Goal: Entertainment & Leisure: Consume media (video, audio)

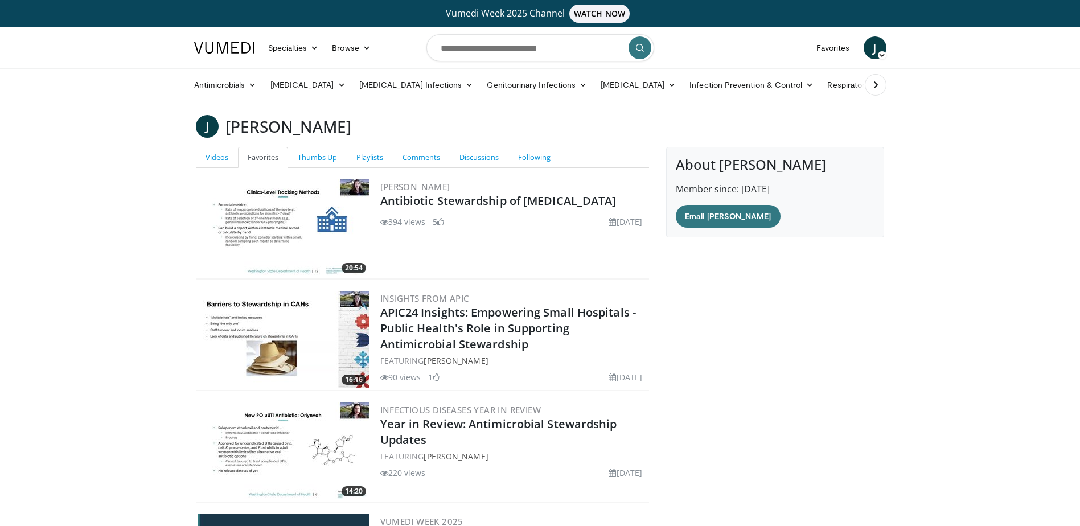
click at [619, 18] on span "WATCH NOW" at bounding box center [599, 14] width 60 height 18
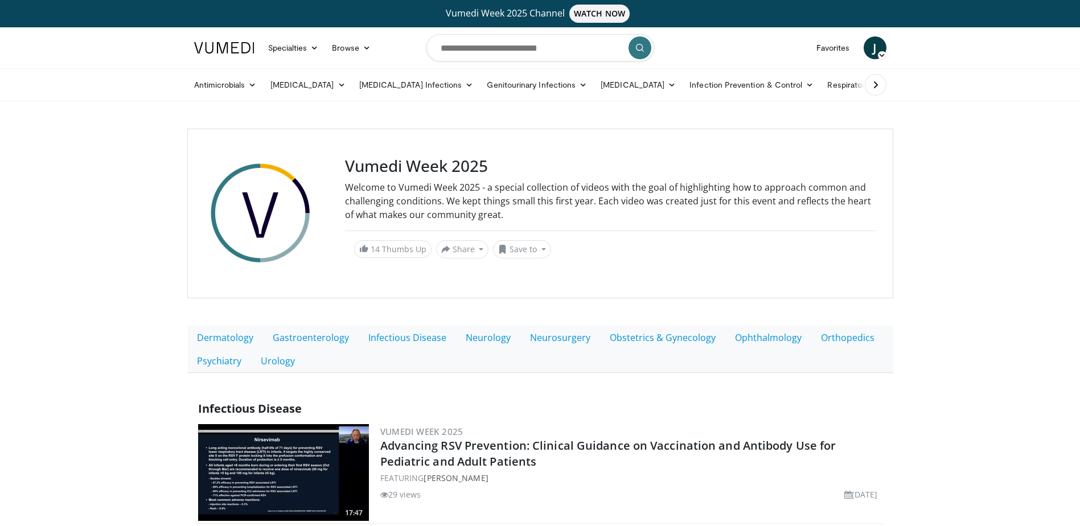
scroll to position [57, 0]
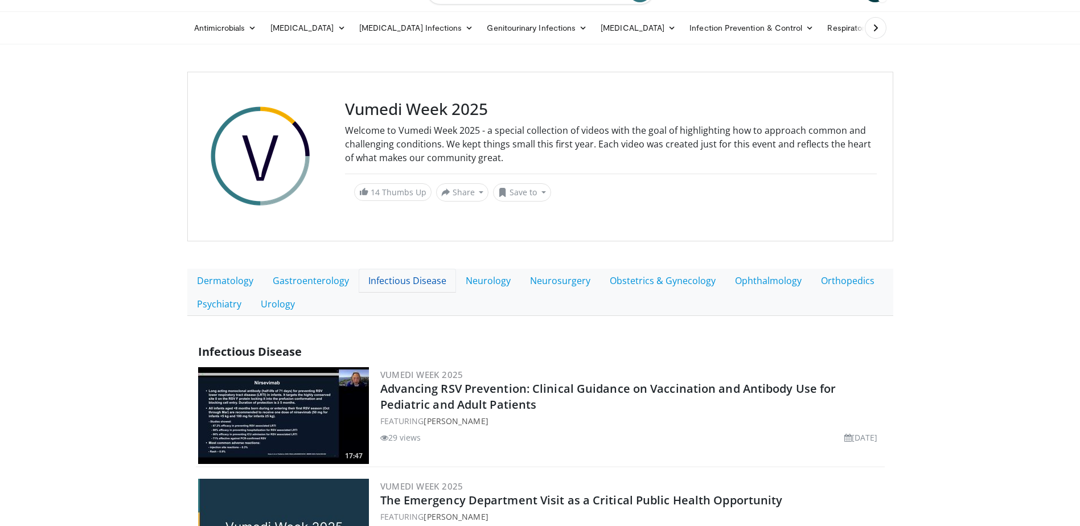
click at [409, 280] on link "Infectious Disease" at bounding box center [407, 281] width 97 height 24
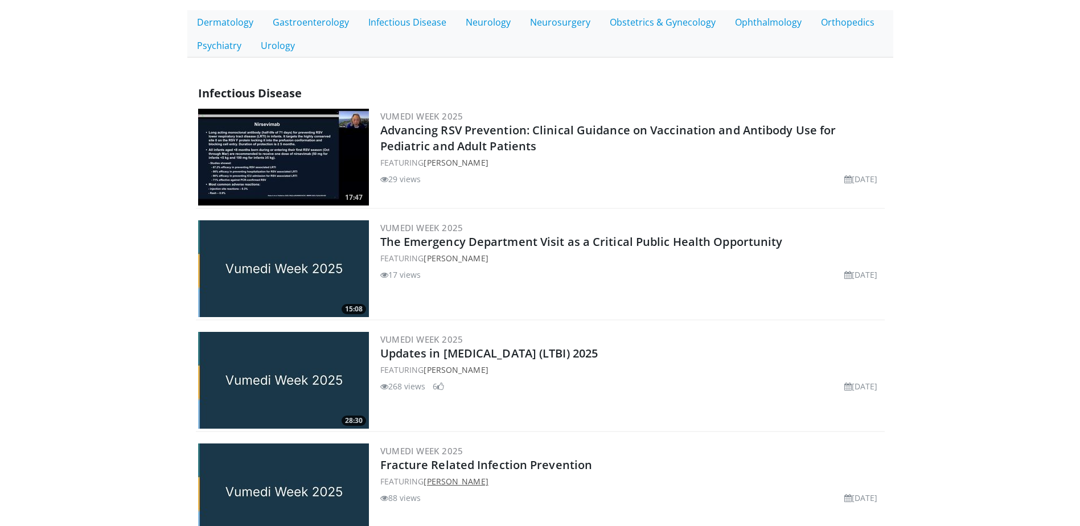
scroll to position [289, 0]
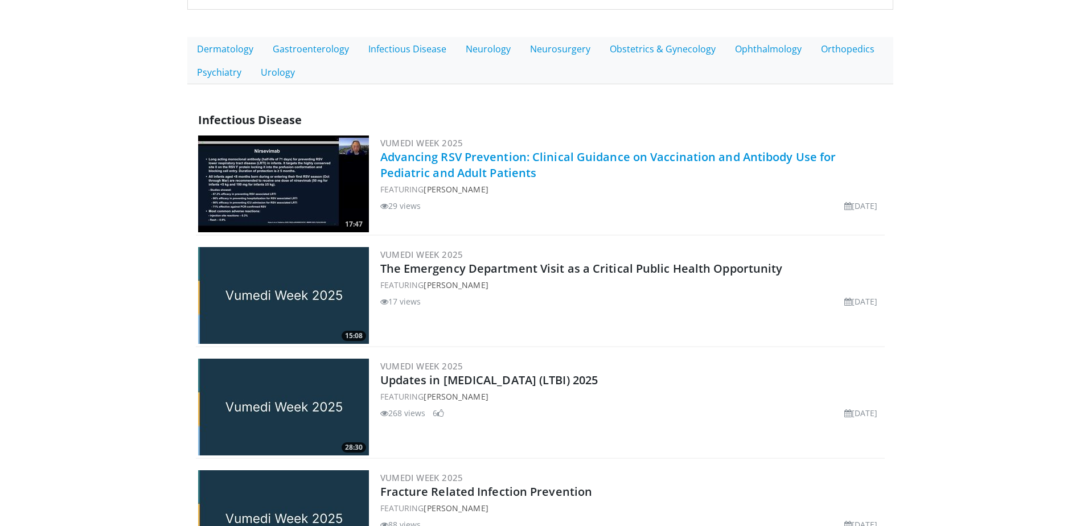
click at [507, 164] on link "Advancing RSV Prevention: Clinical Guidance on Vaccination and Antibody Use for…" at bounding box center [608, 164] width 456 height 31
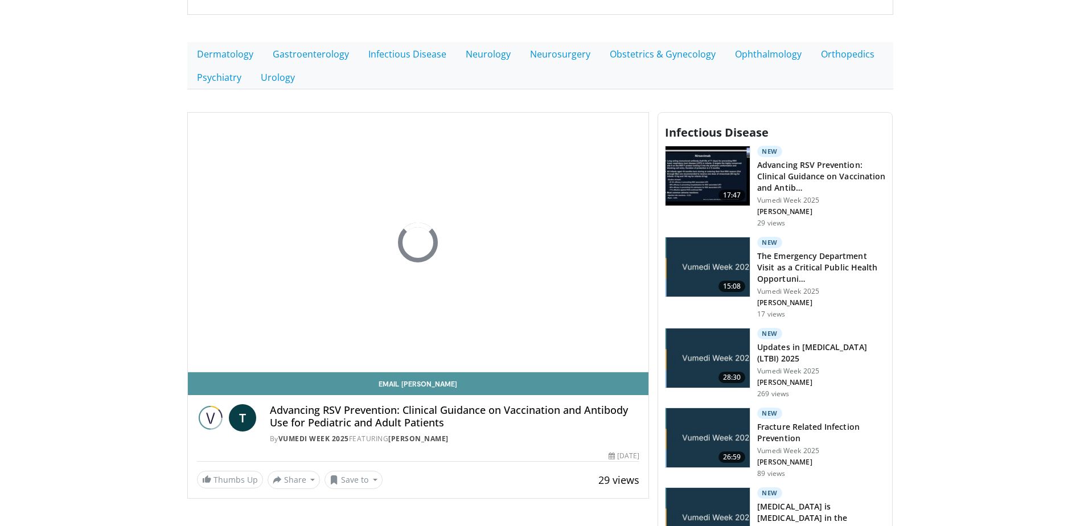
scroll to position [285, 0]
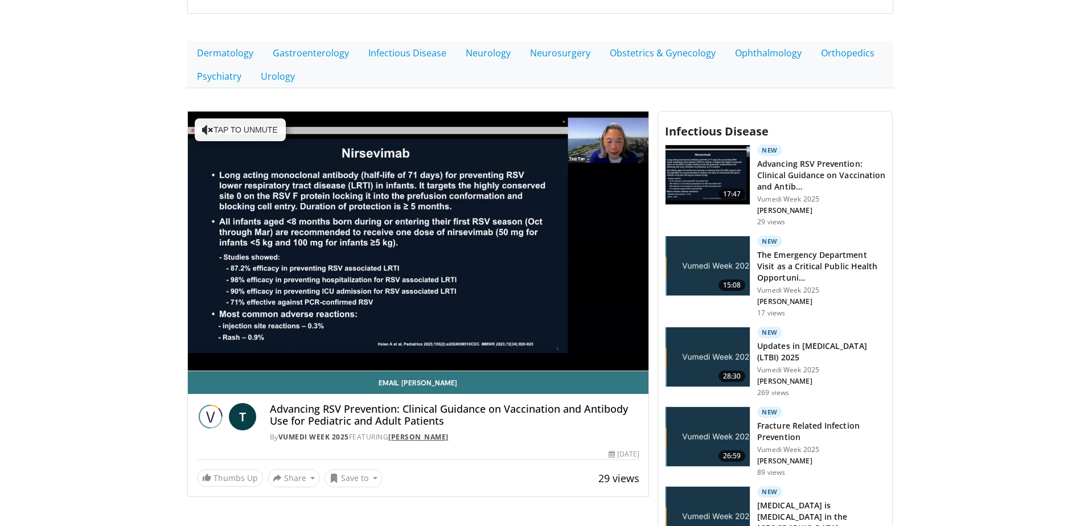
click at [412, 437] on link "[PERSON_NAME]" at bounding box center [418, 437] width 60 height 10
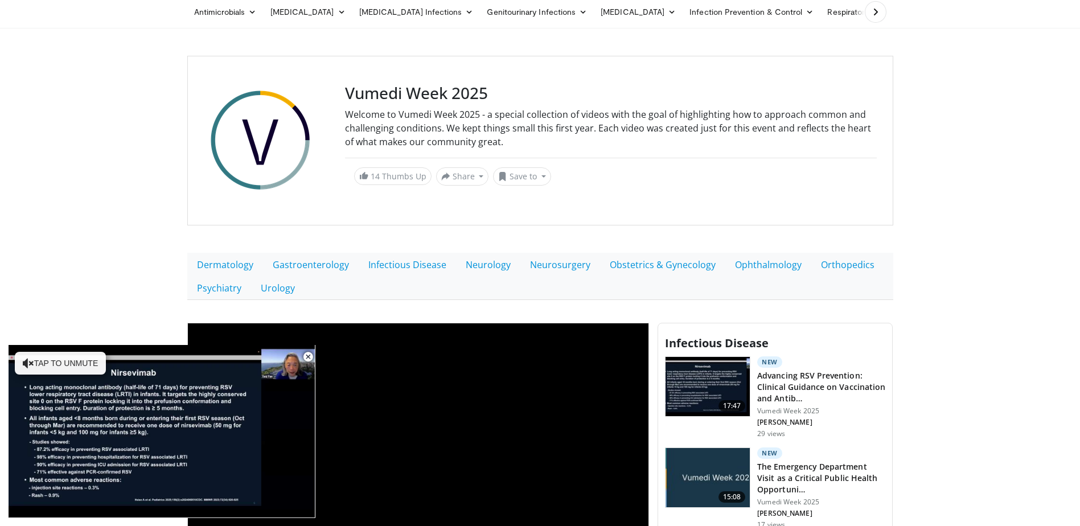
scroll to position [57, 0]
